Goal: Information Seeking & Learning: Learn about a topic

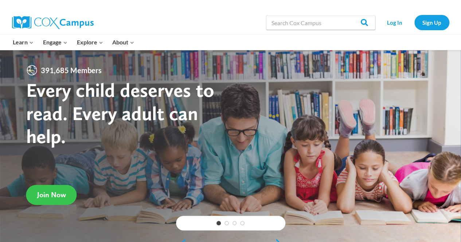
click at [50, 197] on span "Join Now" at bounding box center [51, 195] width 29 height 9
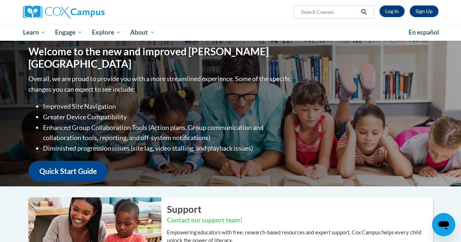
click at [345, 11] on input "Search..." at bounding box center [329, 12] width 58 height 9
click at [326, 12] on input "Search..." at bounding box center [329, 12] width 58 height 9
click at [383, 8] on link "Log In" at bounding box center [391, 11] width 25 height 12
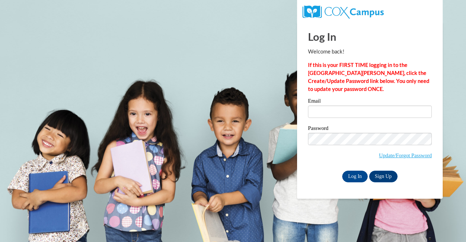
click at [326, 117] on div "Email" at bounding box center [370, 110] width 124 height 25
type input "ymarque1@my.westga.edu"
click at [326, 117] on input "ymarque1@my.westga.edu" at bounding box center [370, 112] width 124 height 12
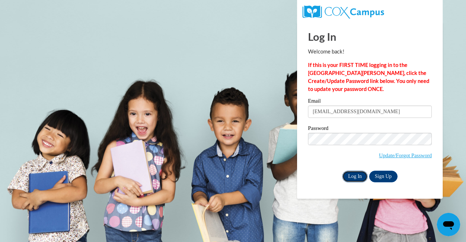
click at [356, 180] on input "Log In" at bounding box center [355, 177] width 26 height 12
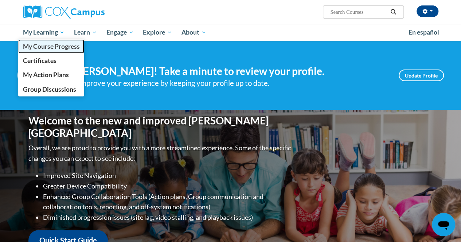
click at [45, 47] on span "My Course Progress" at bounding box center [51, 47] width 57 height 8
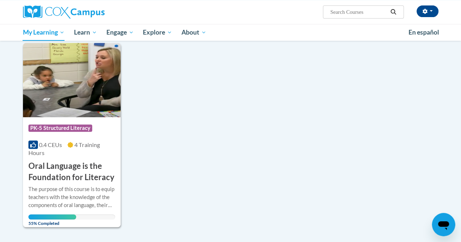
scroll to position [154, 0]
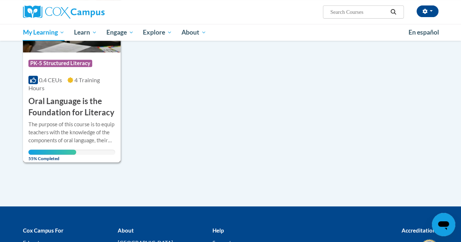
click at [65, 82] on div "0.4 CEUs 4 Training Hours" at bounding box center [71, 84] width 87 height 16
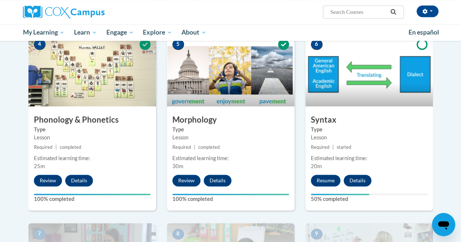
scroll to position [395, 0]
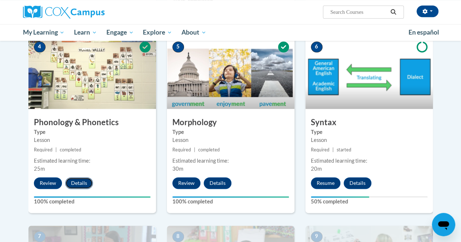
click at [76, 182] on button "Details" at bounding box center [79, 183] width 28 height 12
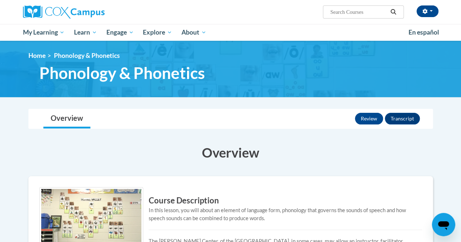
click at [399, 125] on div "Review Transcript" at bounding box center [388, 118] width 67 height 19
click at [400, 119] on button "Transcript" at bounding box center [402, 119] width 35 height 12
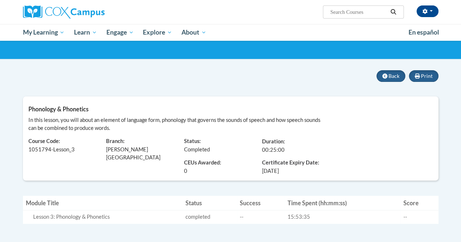
scroll to position [38, 0]
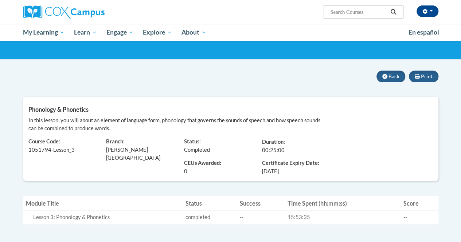
click at [459, 57] on div "<en>Home</en><fr>Accueil</fr><de>Zuhause</de><it>Casa</it><es>Casa</es><pt>Casa…" at bounding box center [230, 31] width 461 height 57
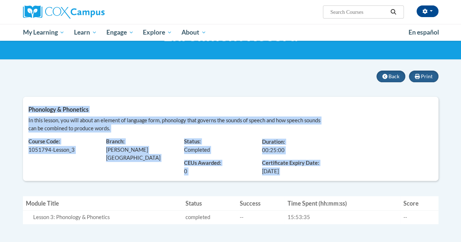
drag, startPoint x: 459, startPoint y: 57, endPoint x: 456, endPoint y: 148, distance: 90.4
click at [456, 148] on body "Yuma Marques (America/New_York UTC-04:00) My Profile Inbox My Transcripts Log O…" at bounding box center [230, 183] width 461 height 442
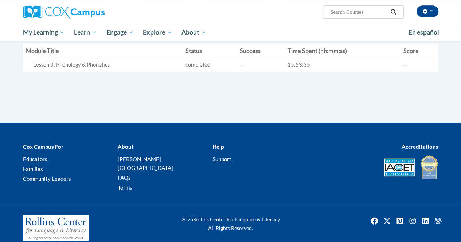
scroll to position [0, 0]
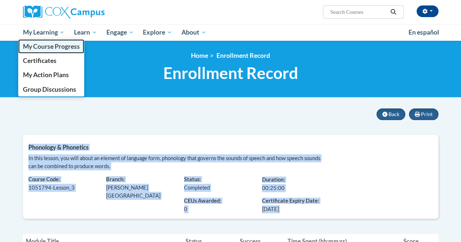
click at [29, 43] on span "My Course Progress" at bounding box center [51, 47] width 57 height 8
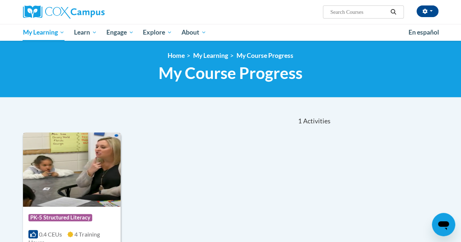
click at [86, 158] on img at bounding box center [72, 170] width 98 height 74
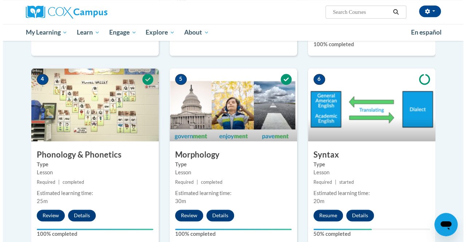
scroll to position [375, 0]
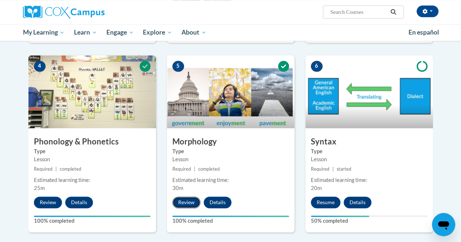
click at [181, 207] on button "Review" at bounding box center [186, 203] width 28 height 12
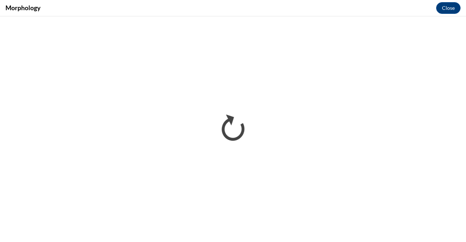
scroll to position [0, 0]
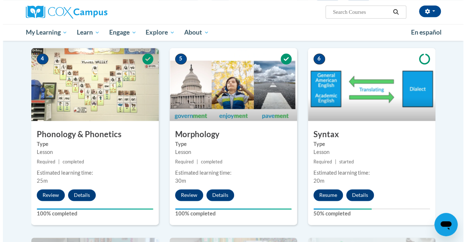
scroll to position [385, 0]
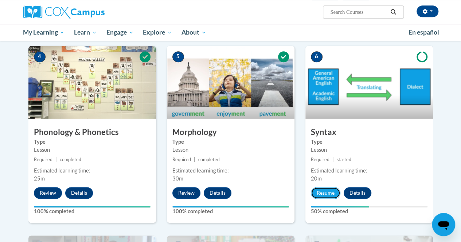
click at [312, 188] on button "Resume" at bounding box center [326, 193] width 30 height 12
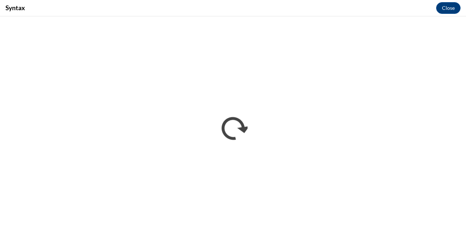
scroll to position [0, 0]
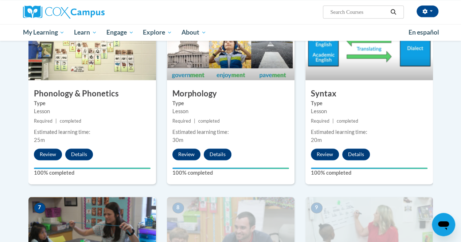
scroll to position [416, 0]
